Goal: Use online tool/utility: Utilize a website feature to perform a specific function

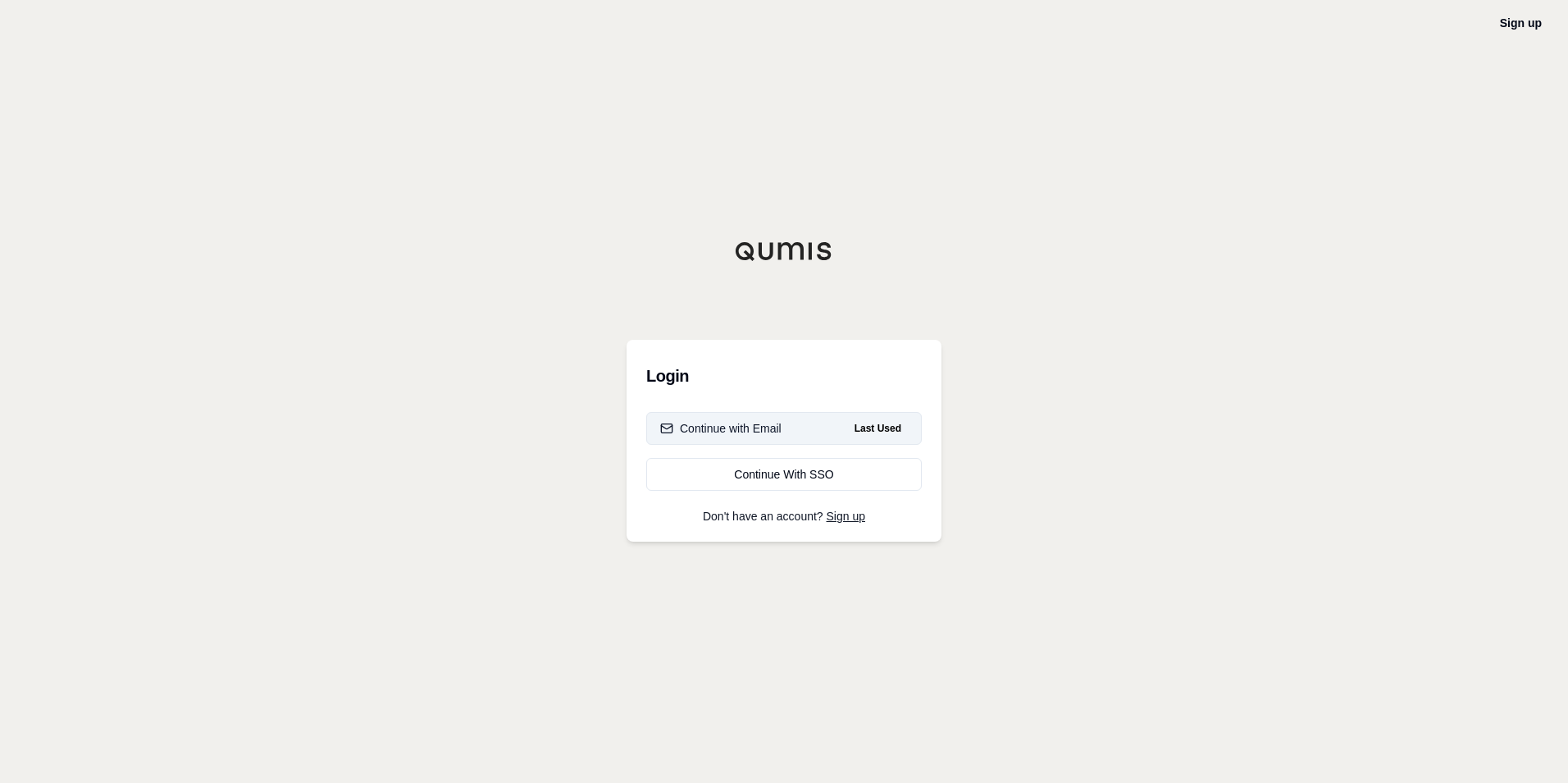
click at [737, 424] on div "Continue with Email" at bounding box center [721, 428] width 122 height 17
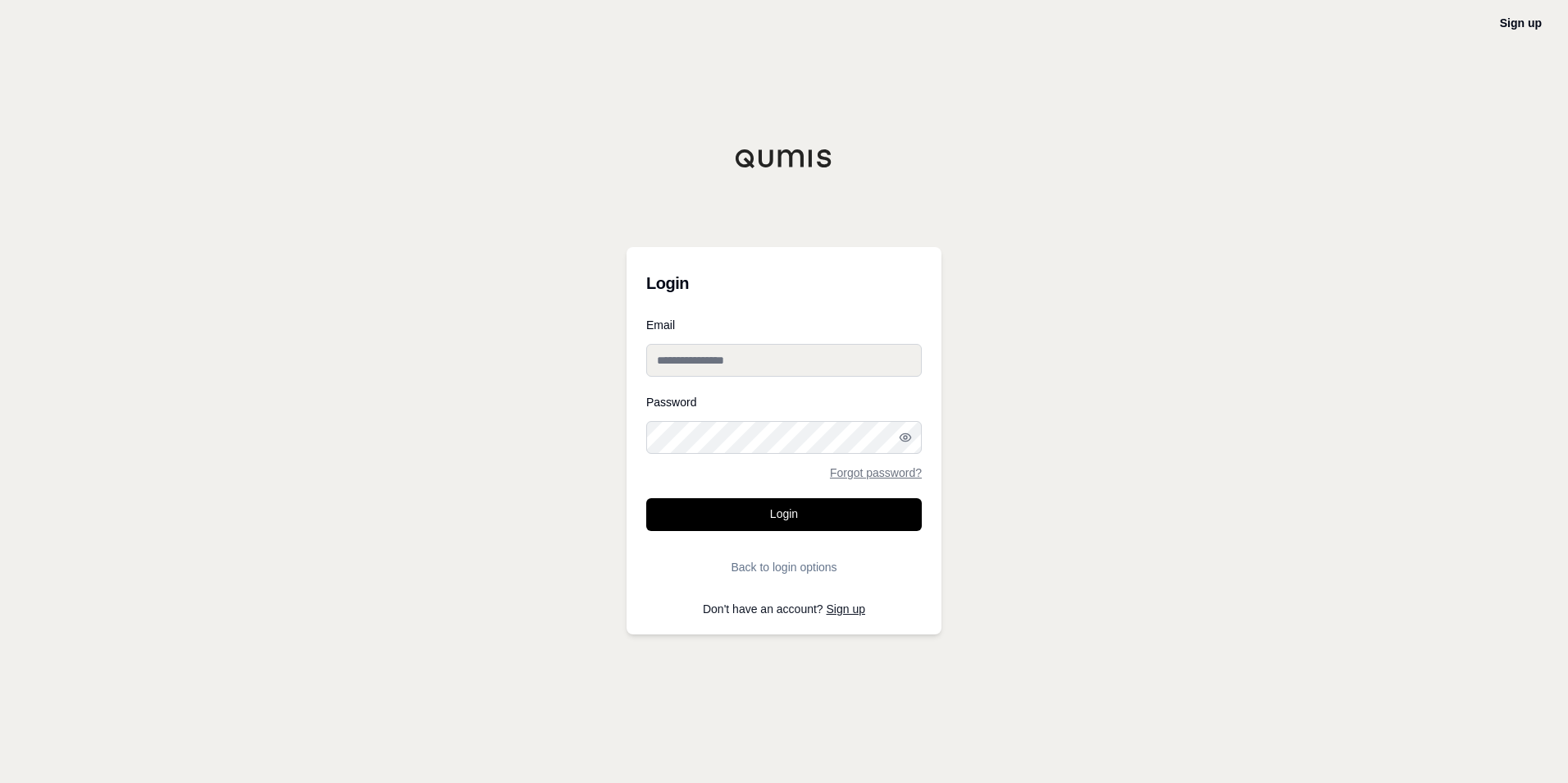
type input "**********"
click at [776, 516] on button "Login" at bounding box center [784, 514] width 276 height 33
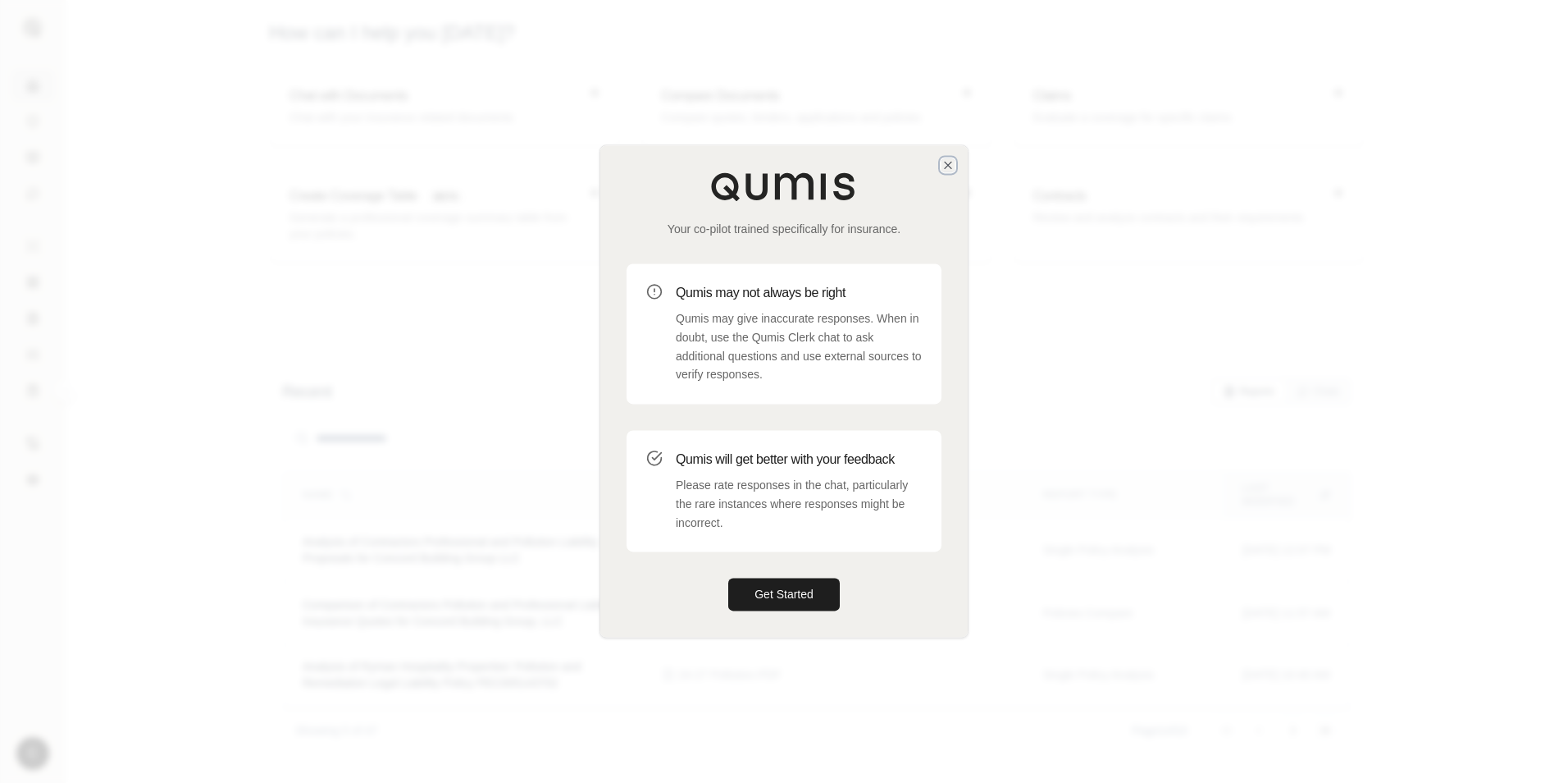
click at [952, 164] on icon "button" at bounding box center [948, 165] width 13 height 13
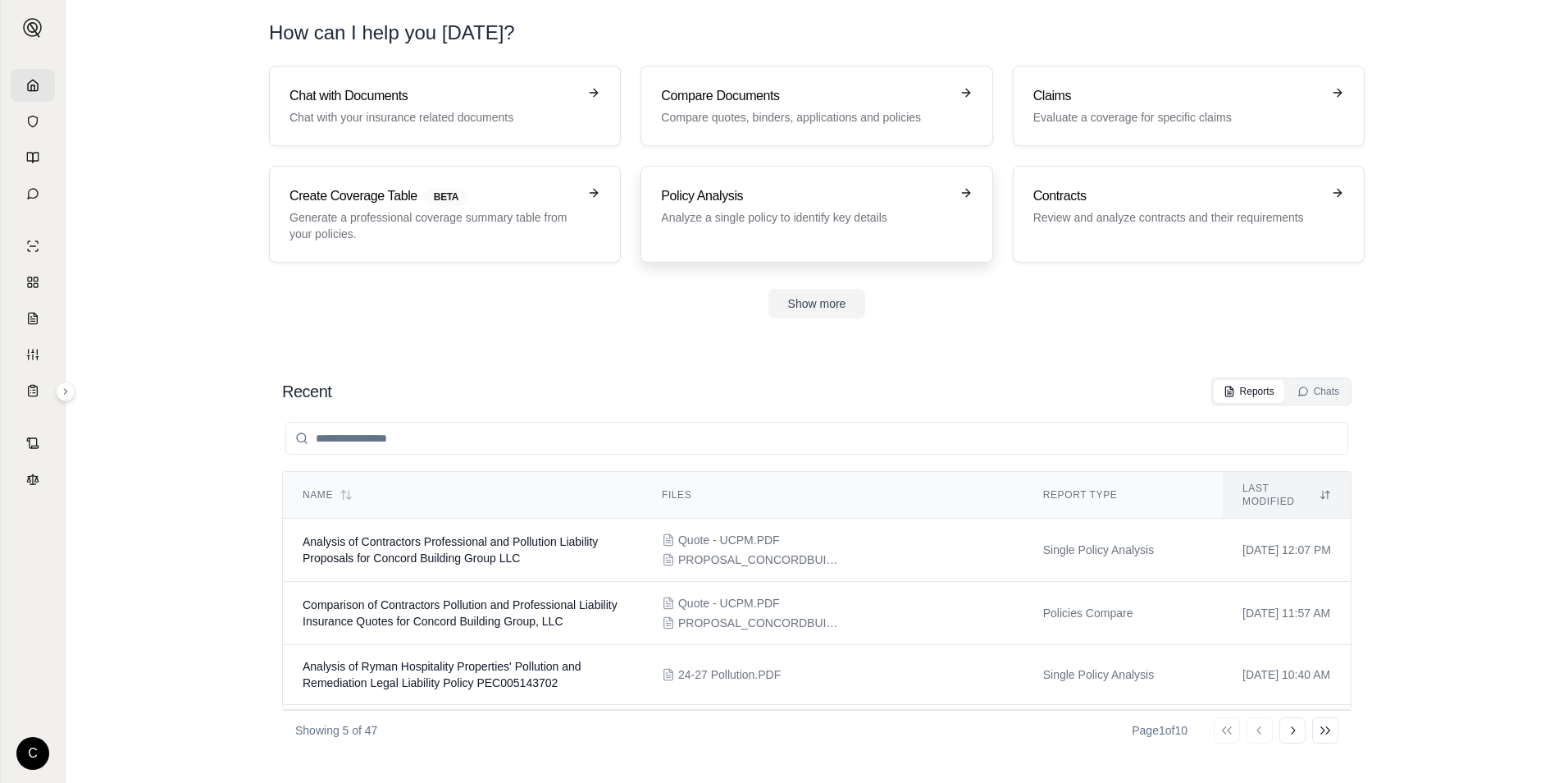
click at [740, 197] on h3 "Policy Analysis" at bounding box center [805, 196] width 288 height 19
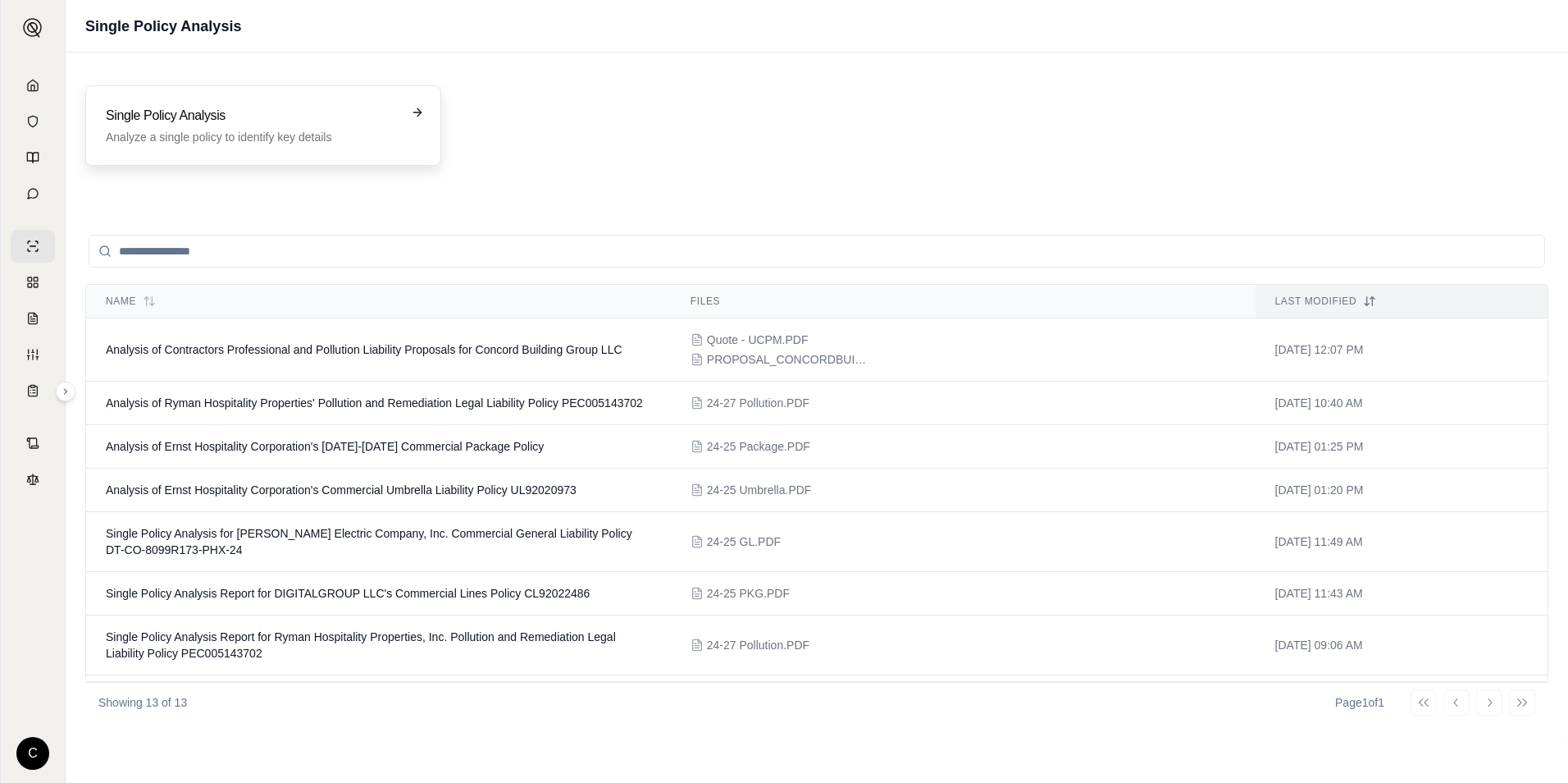
click at [247, 122] on h3 "Single Policy Analysis" at bounding box center [252, 115] width 292 height 19
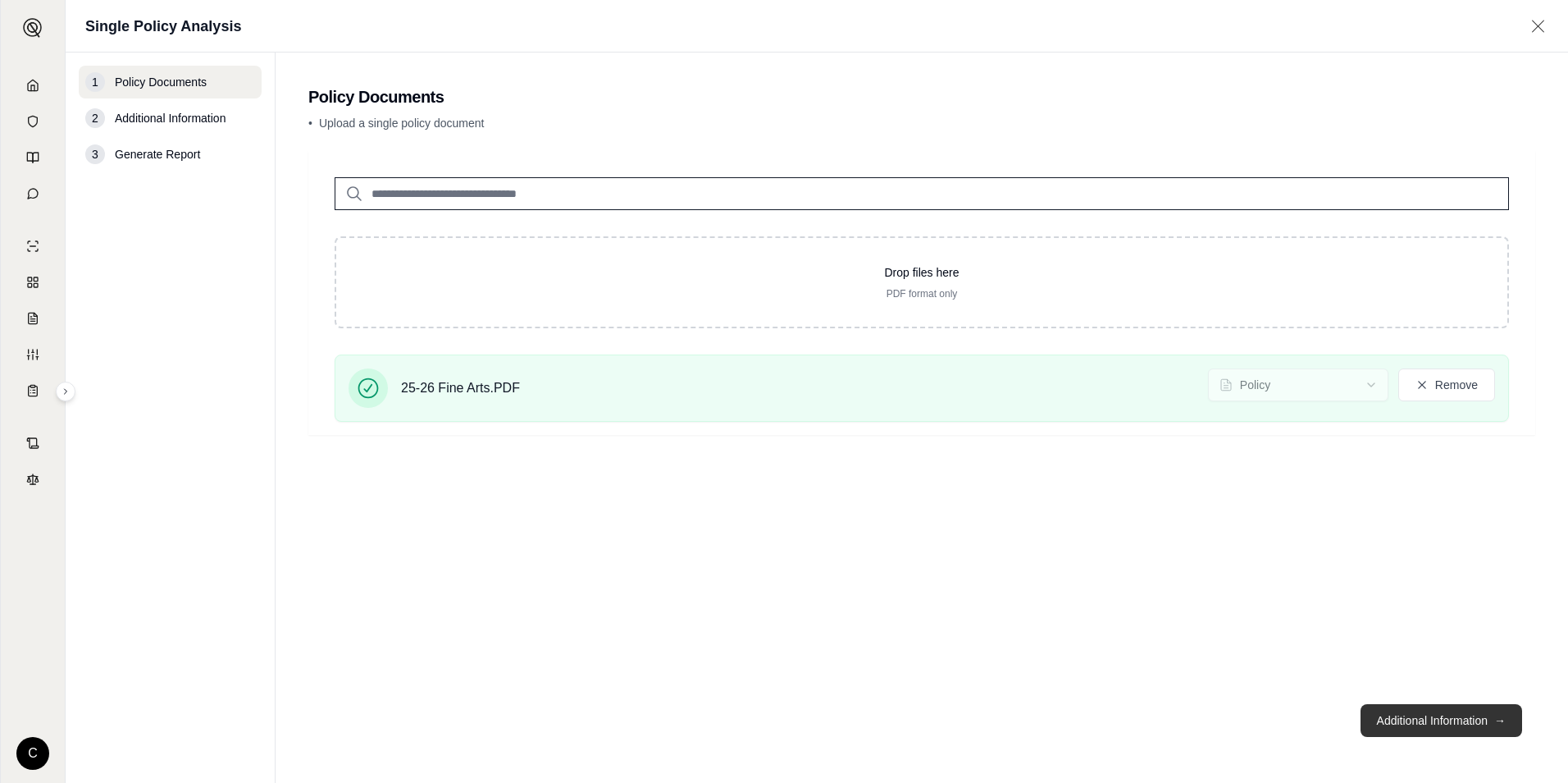
click at [1436, 714] on button "Additional Information →" at bounding box center [1441, 721] width 162 height 33
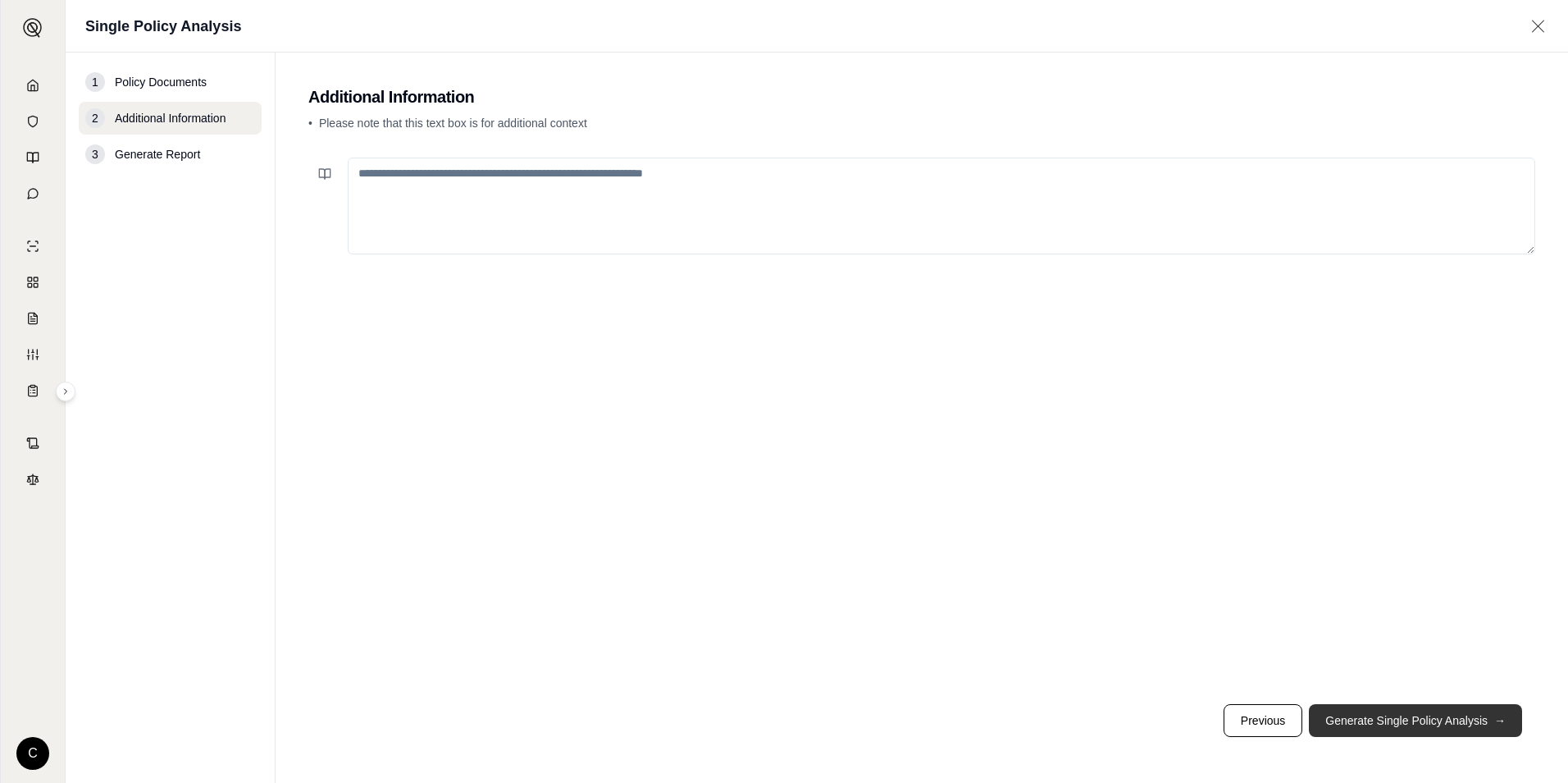
click at [1445, 727] on button "Generate Single Policy Analysis →" at bounding box center [1415, 721] width 213 height 33
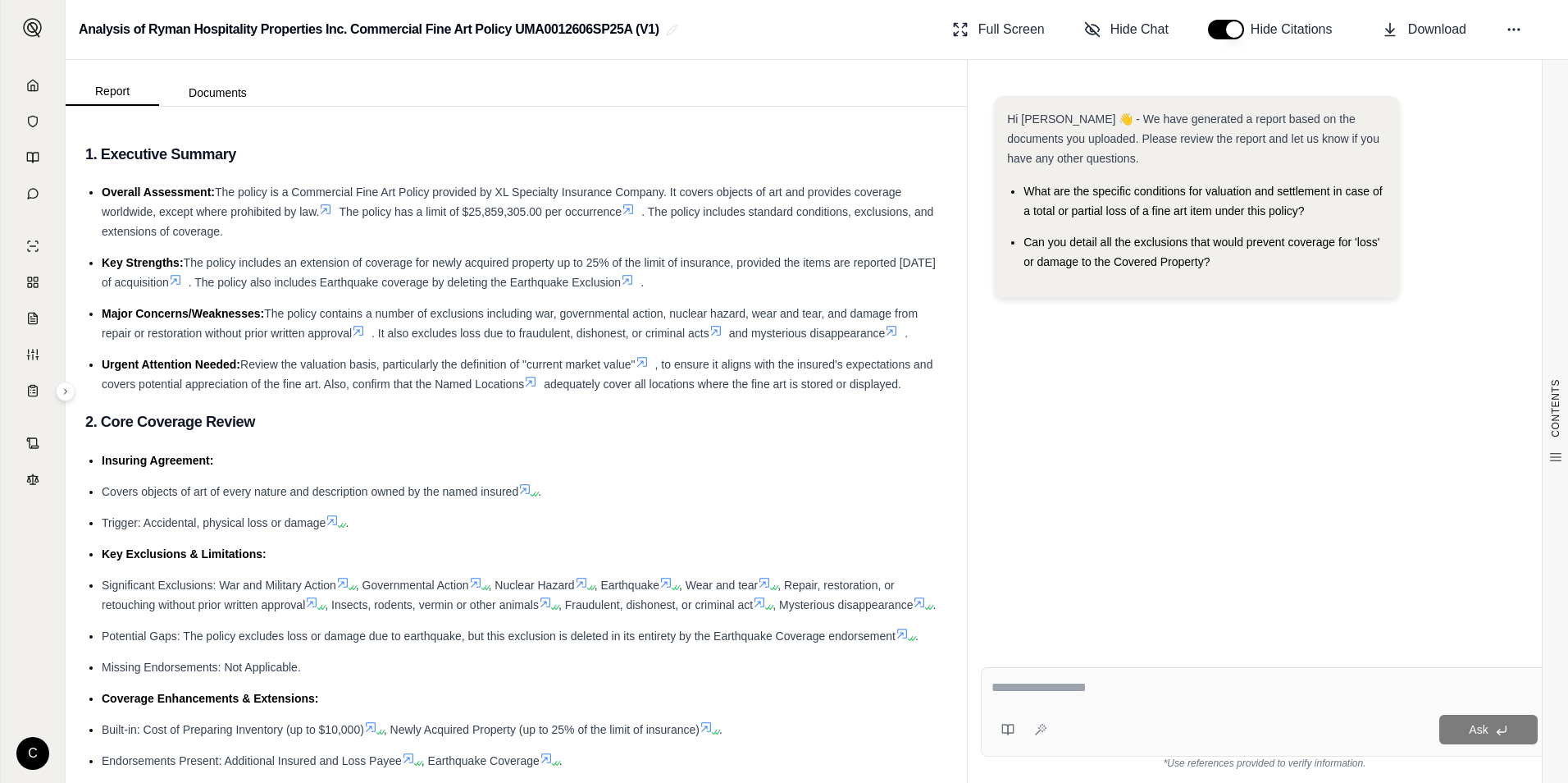
click at [168, 294] on ul "Overall Assessment: The policy is a Commercial Fine Art Policy provided by XL S…" at bounding box center [516, 287] width 862 height 211
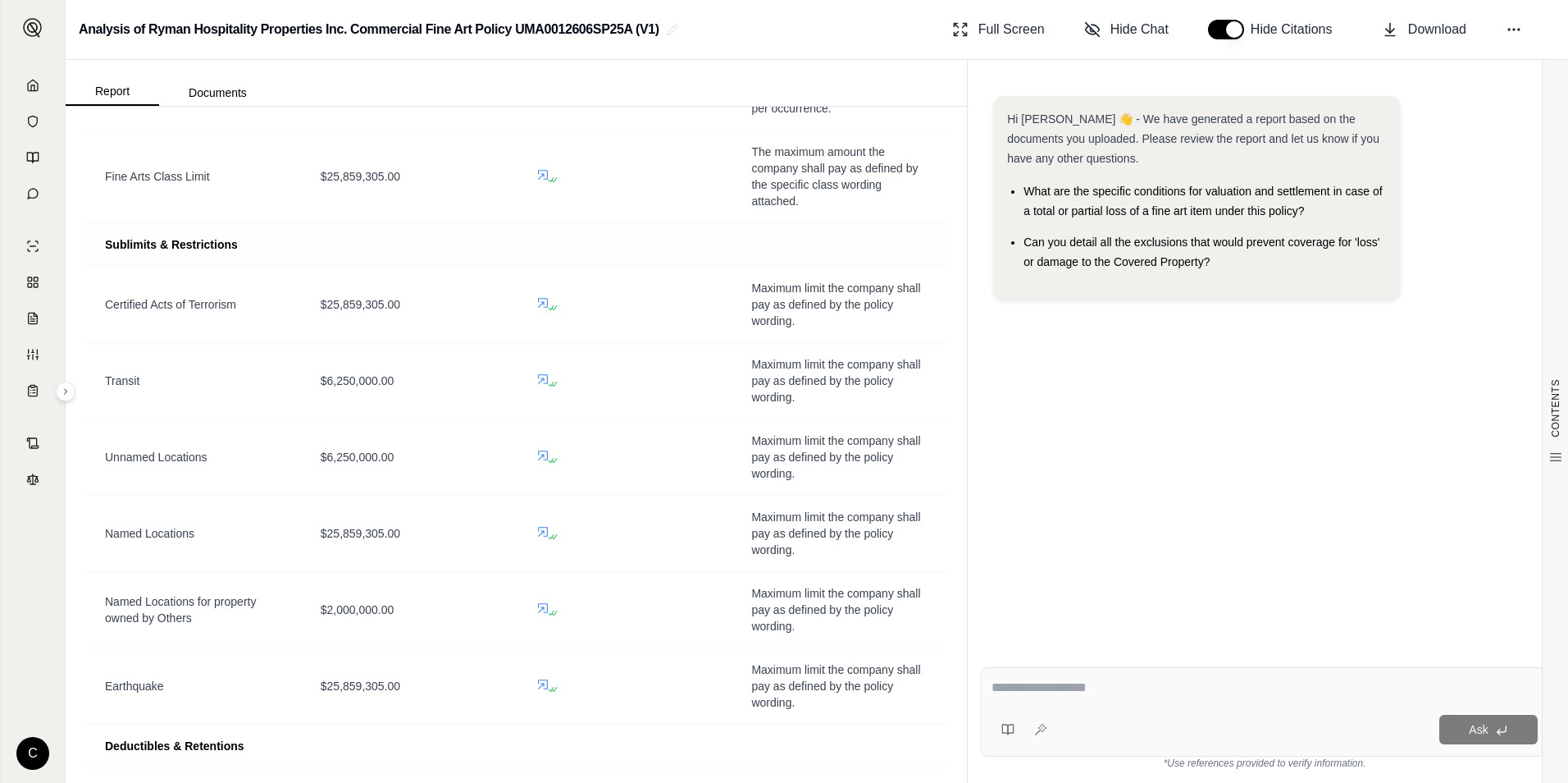
scroll to position [1149, 0]
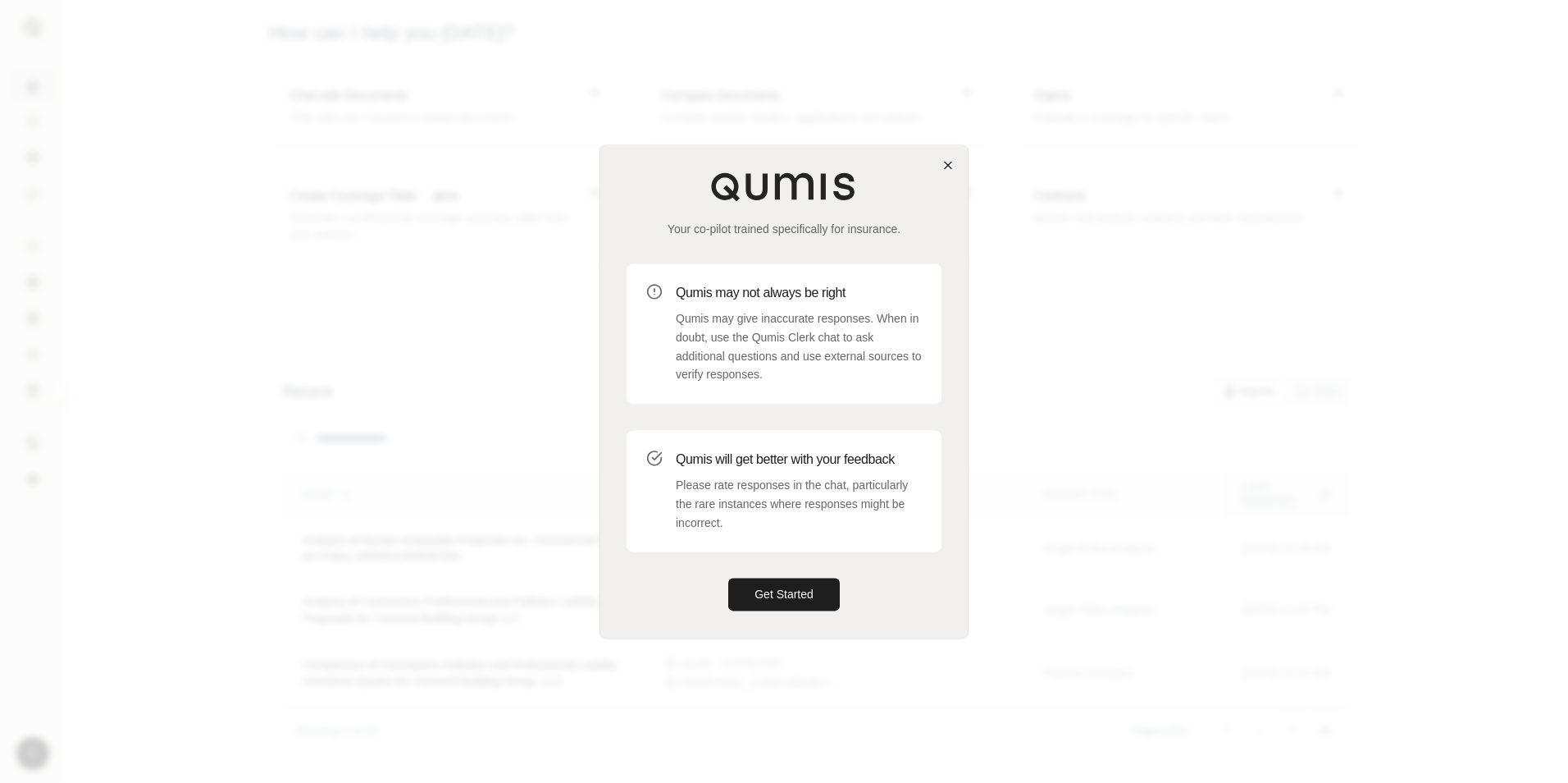
click at [954, 157] on div "Your co-pilot trained specifically for insurance. Qumis may not always be right…" at bounding box center [784, 391] width 367 height 491
click at [957, 170] on div "Your co-pilot trained specifically for insurance. Qumis may not always be right…" at bounding box center [784, 391] width 367 height 491
click at [950, 167] on icon "button" at bounding box center [948, 164] width 6 height 6
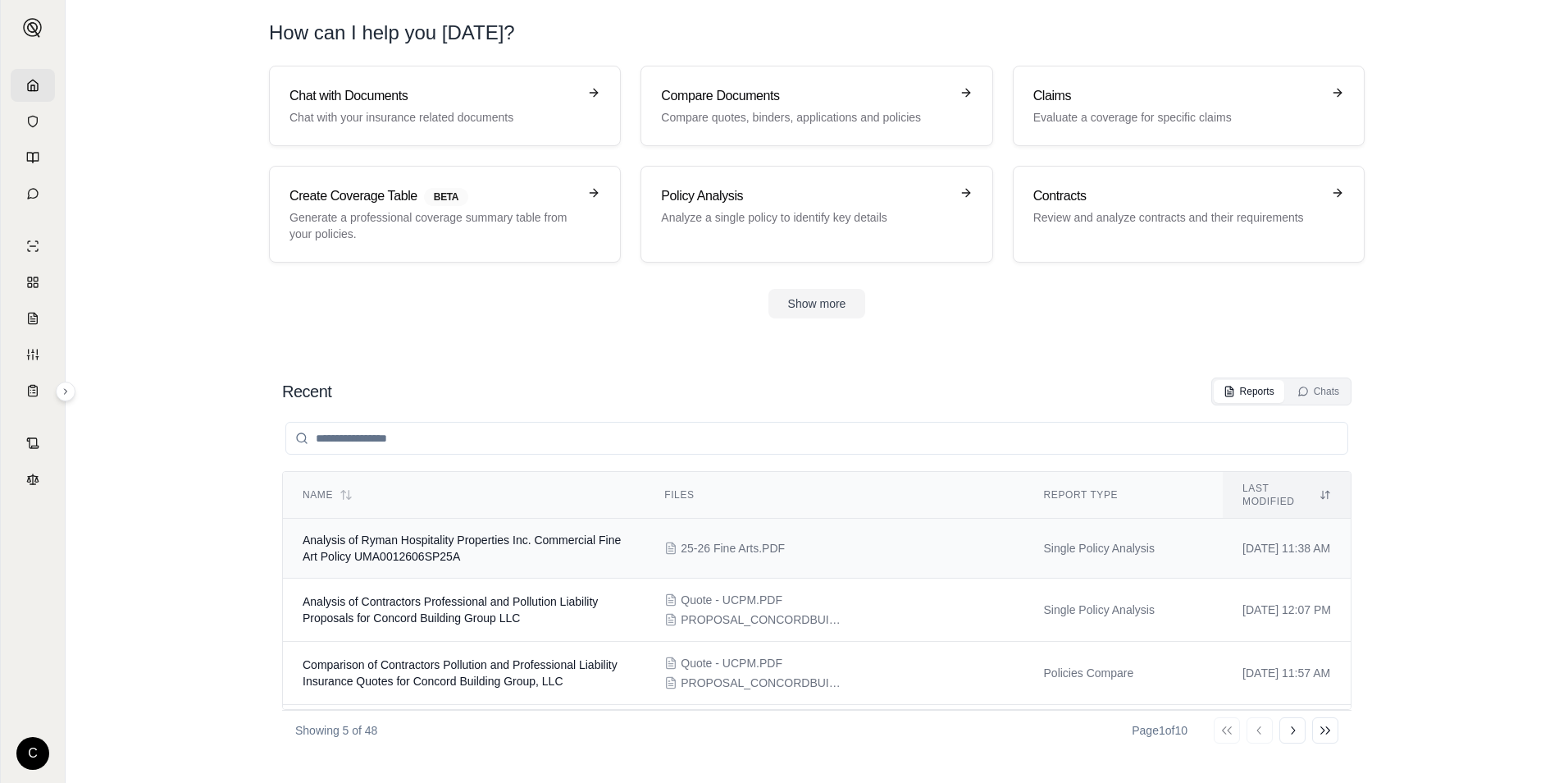
click at [512, 536] on td "Analysis of Ryman Hospitality Properties Inc. Commercial Fine Art Policy UMA001…" at bounding box center [464, 548] width 362 height 60
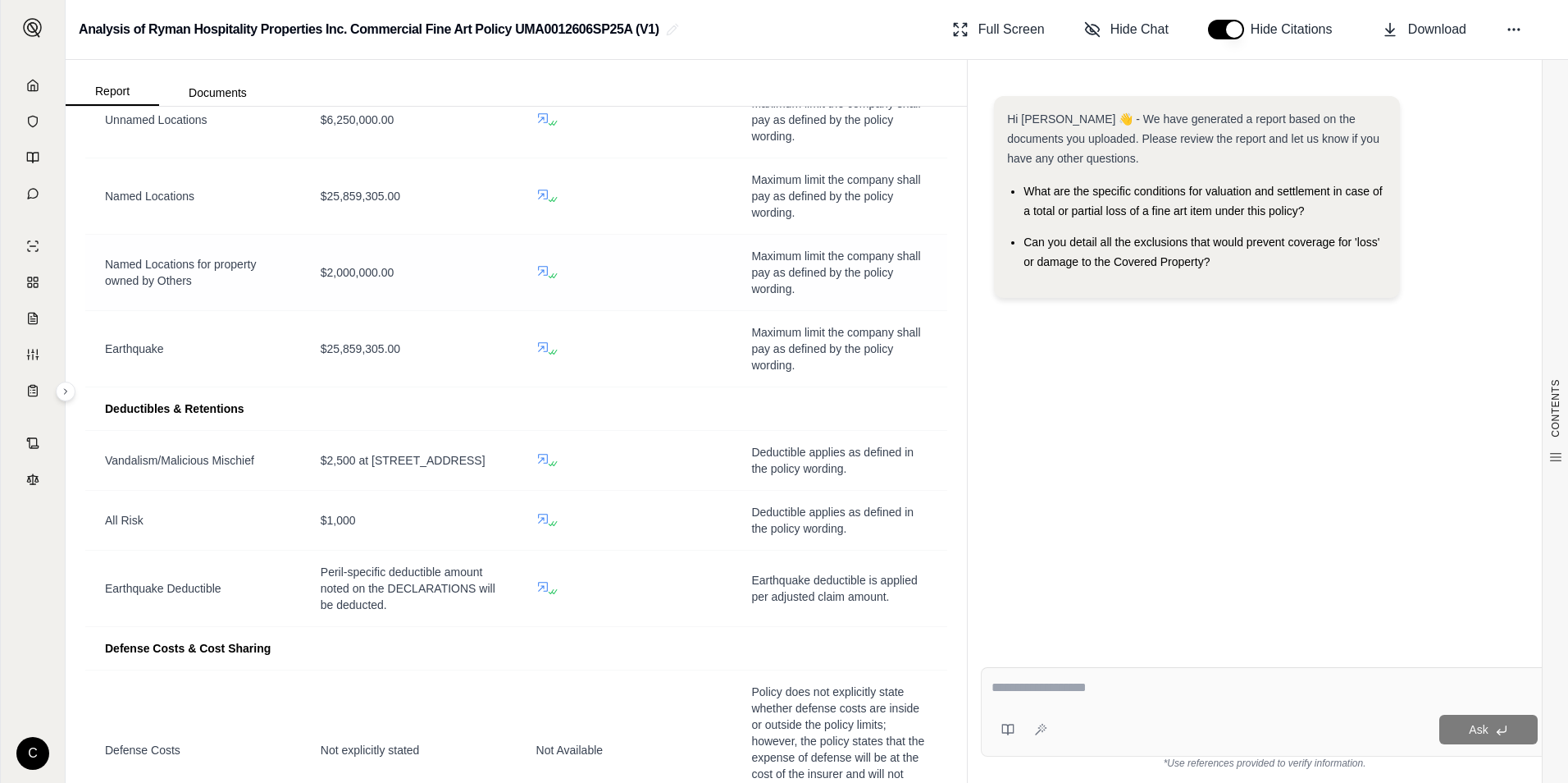
scroll to position [1313, 0]
